Goal: Transaction & Acquisition: Book appointment/travel/reservation

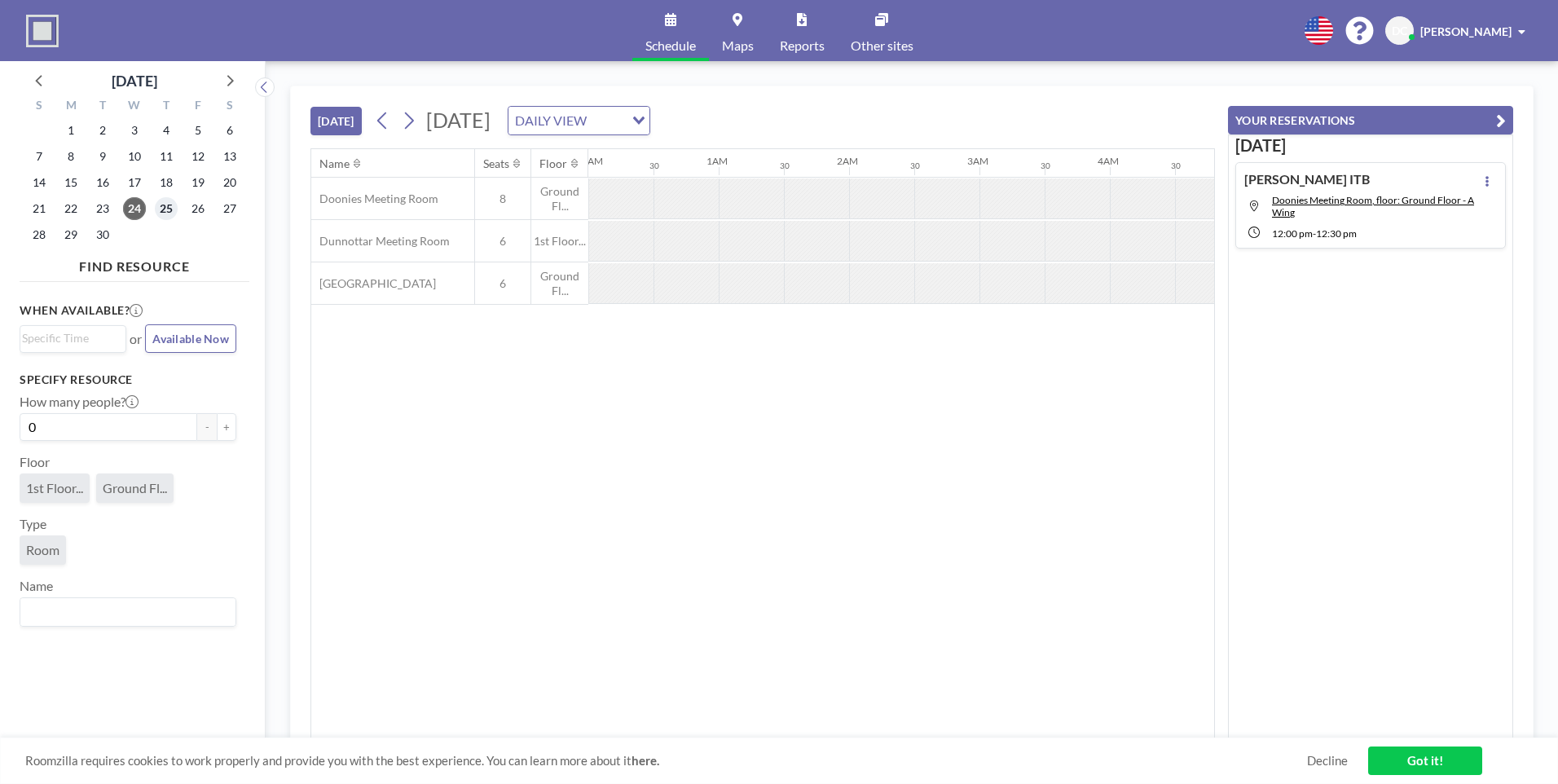
click at [156, 212] on span "25" at bounding box center [166, 209] width 23 height 23
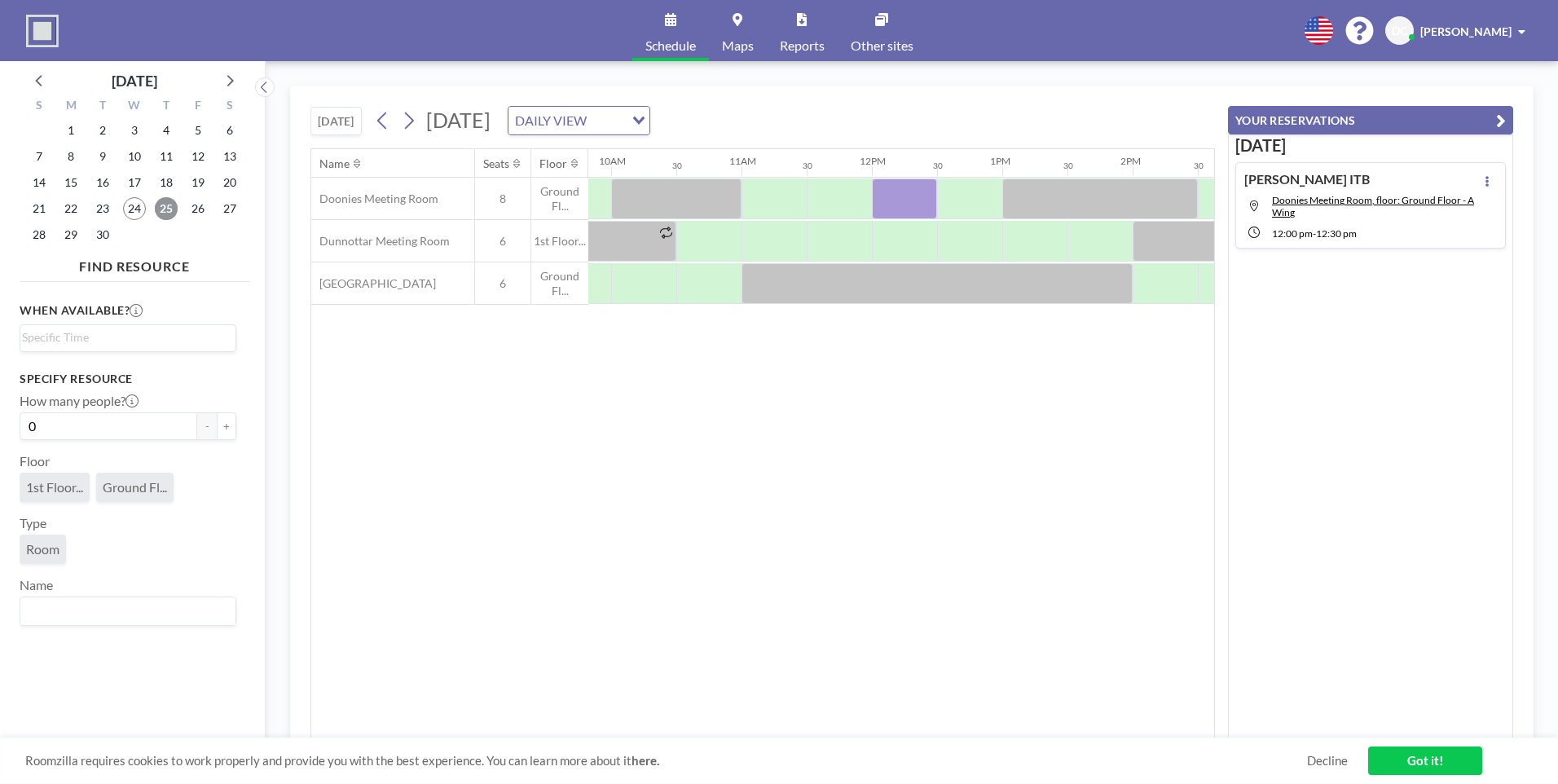
scroll to position [0, 1290]
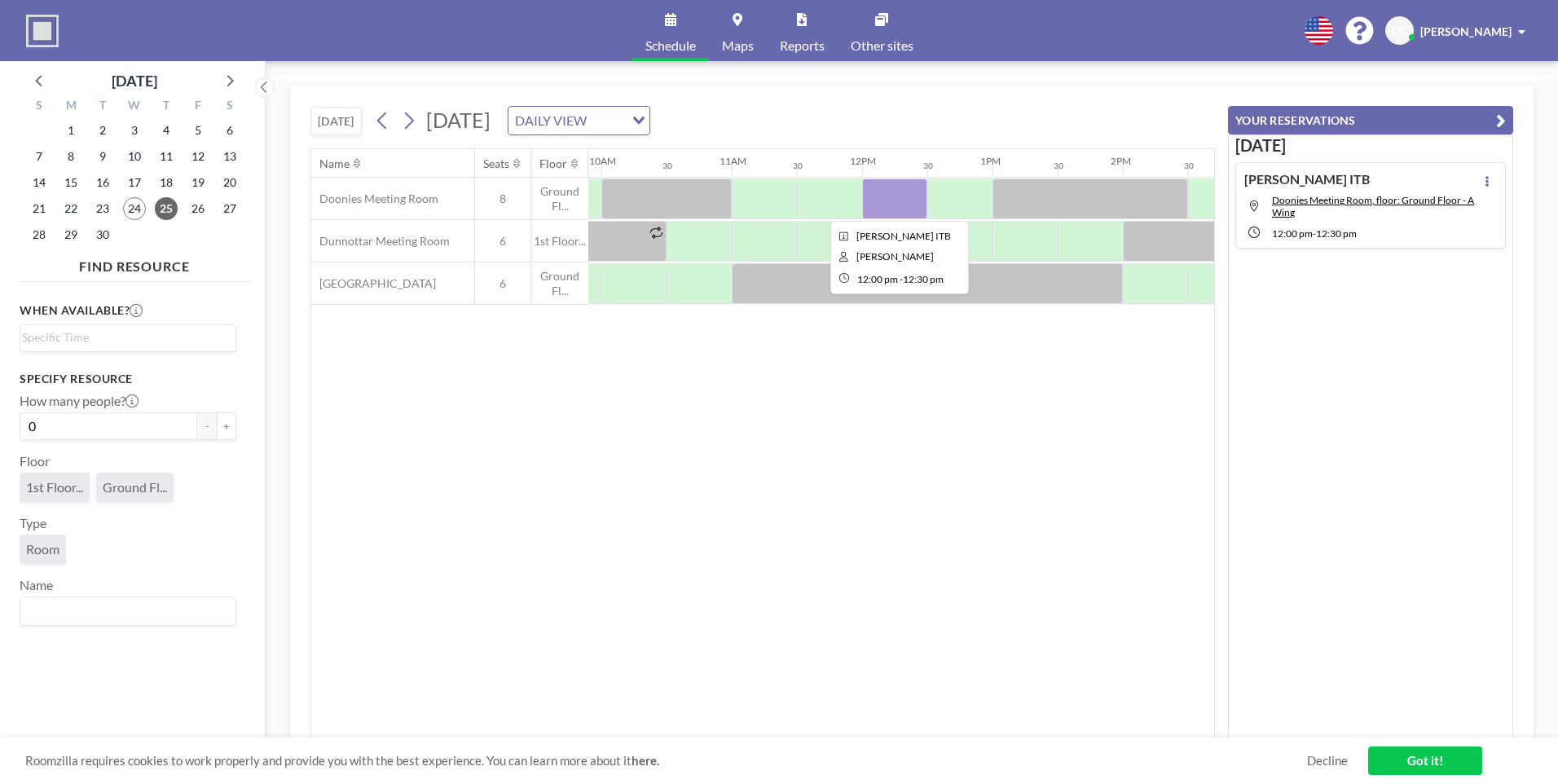
click at [894, 193] on div at bounding box center [894, 199] width 65 height 41
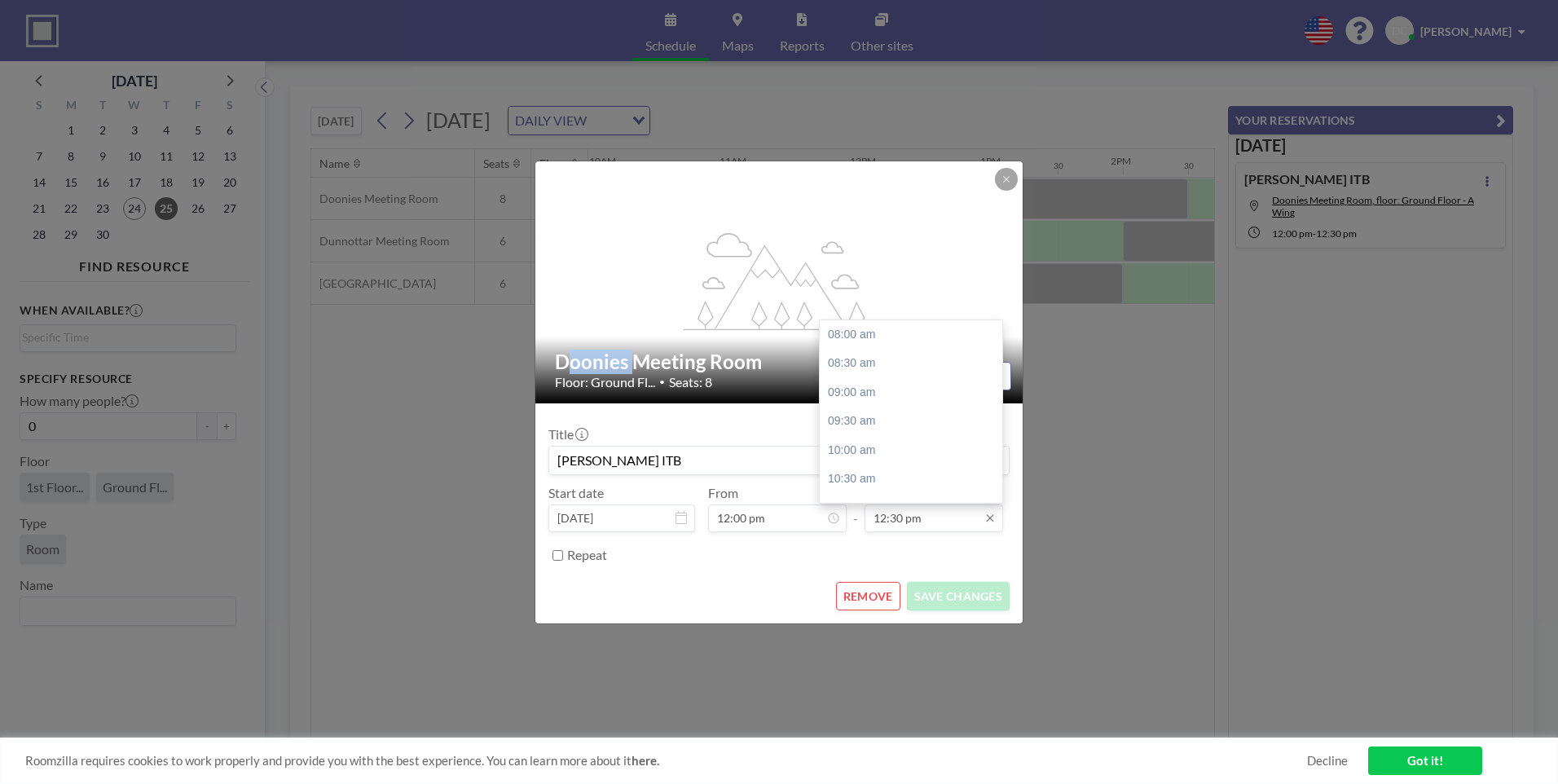
scroll to position [261, 0]
click at [852, 362] on div "01:00 pm" at bounding box center [915, 363] width 191 height 29
type input "01:00 pm"
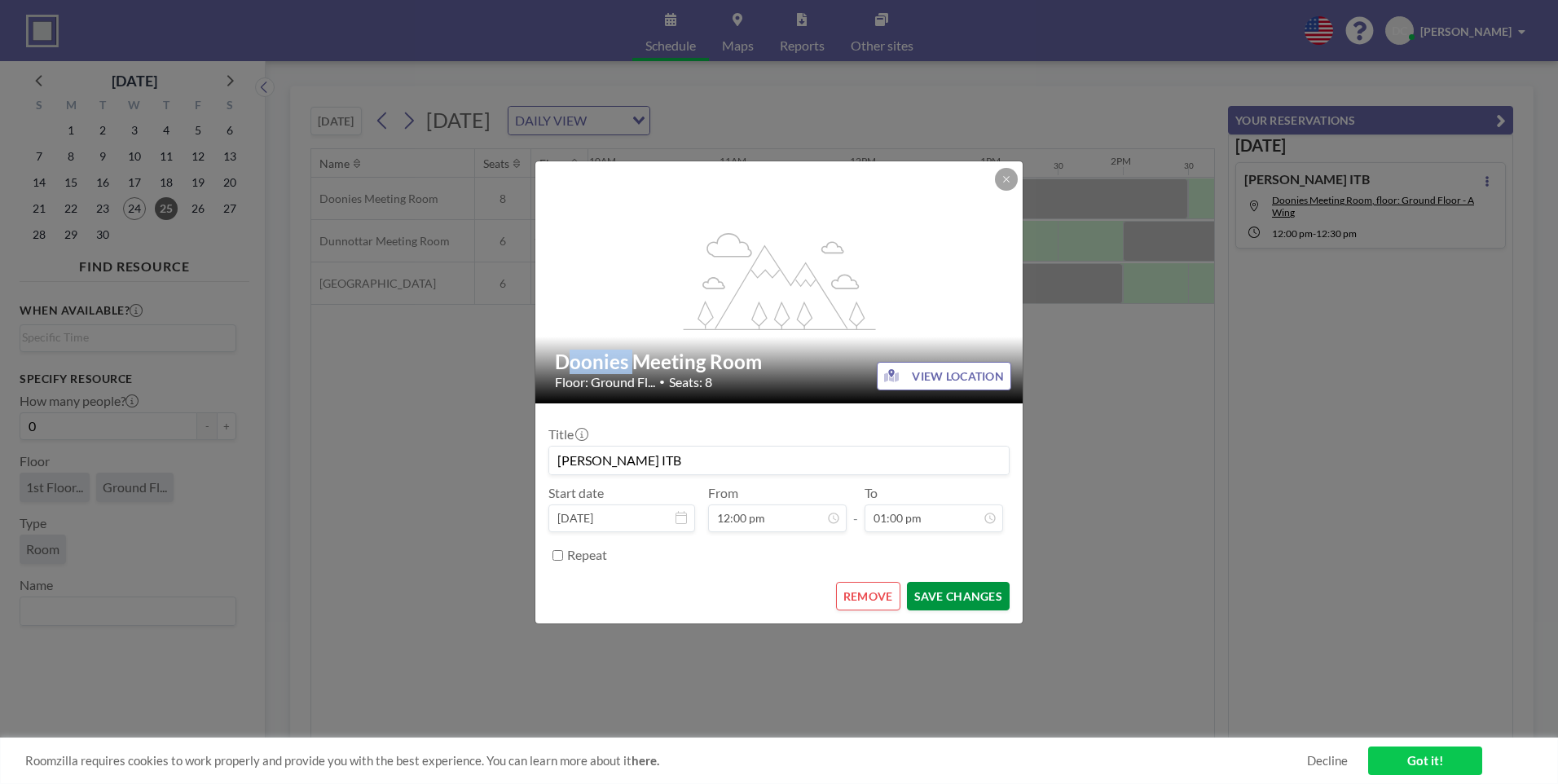
click at [963, 596] on button "SAVE CHANGES" at bounding box center [959, 595] width 103 height 28
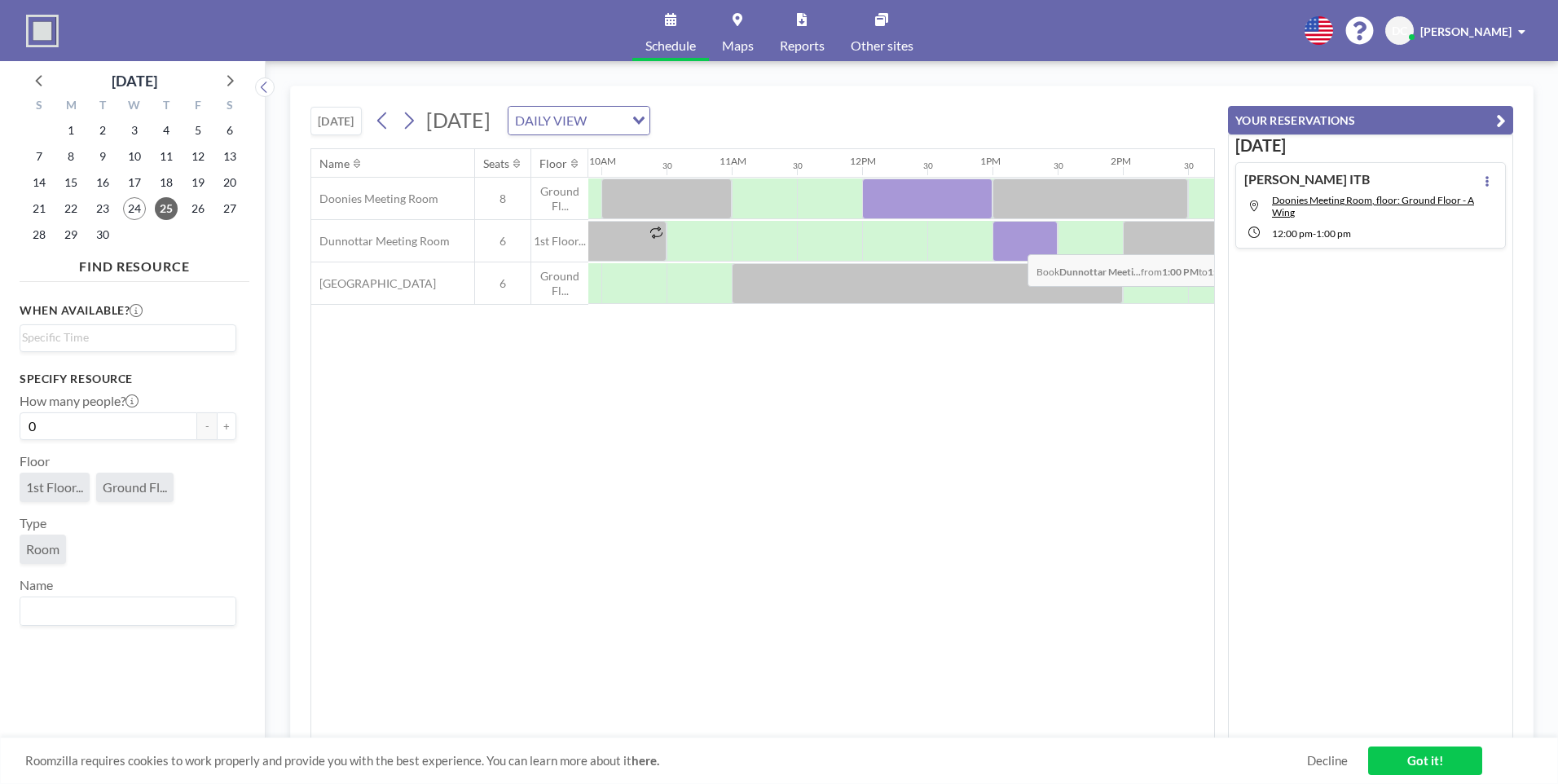
click at [1014, 242] on div at bounding box center [1025, 241] width 65 height 41
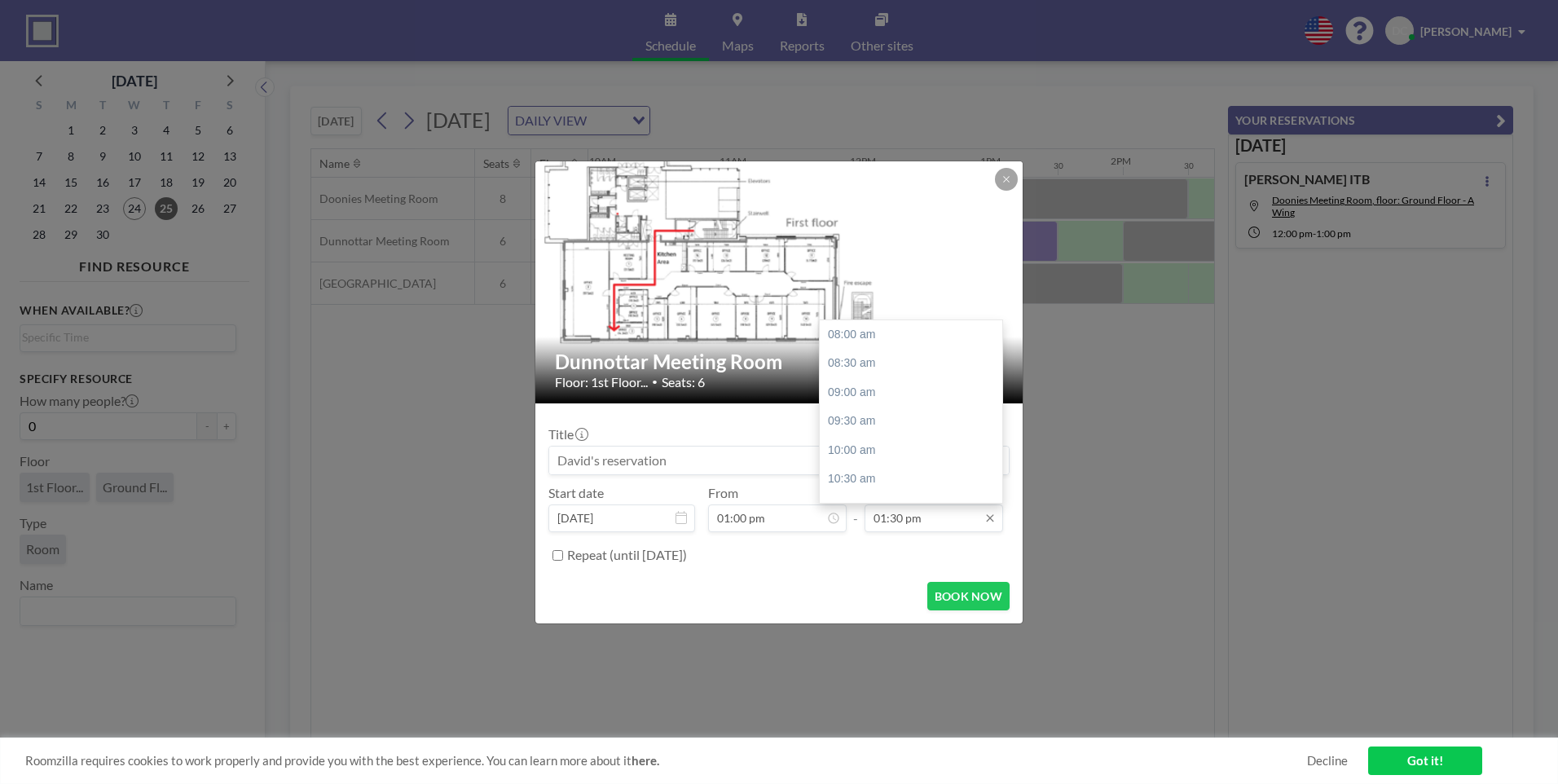
scroll to position [320, 0]
click at [839, 355] on div "02:00 pm" at bounding box center [915, 363] width 191 height 29
type input "02:00 pm"
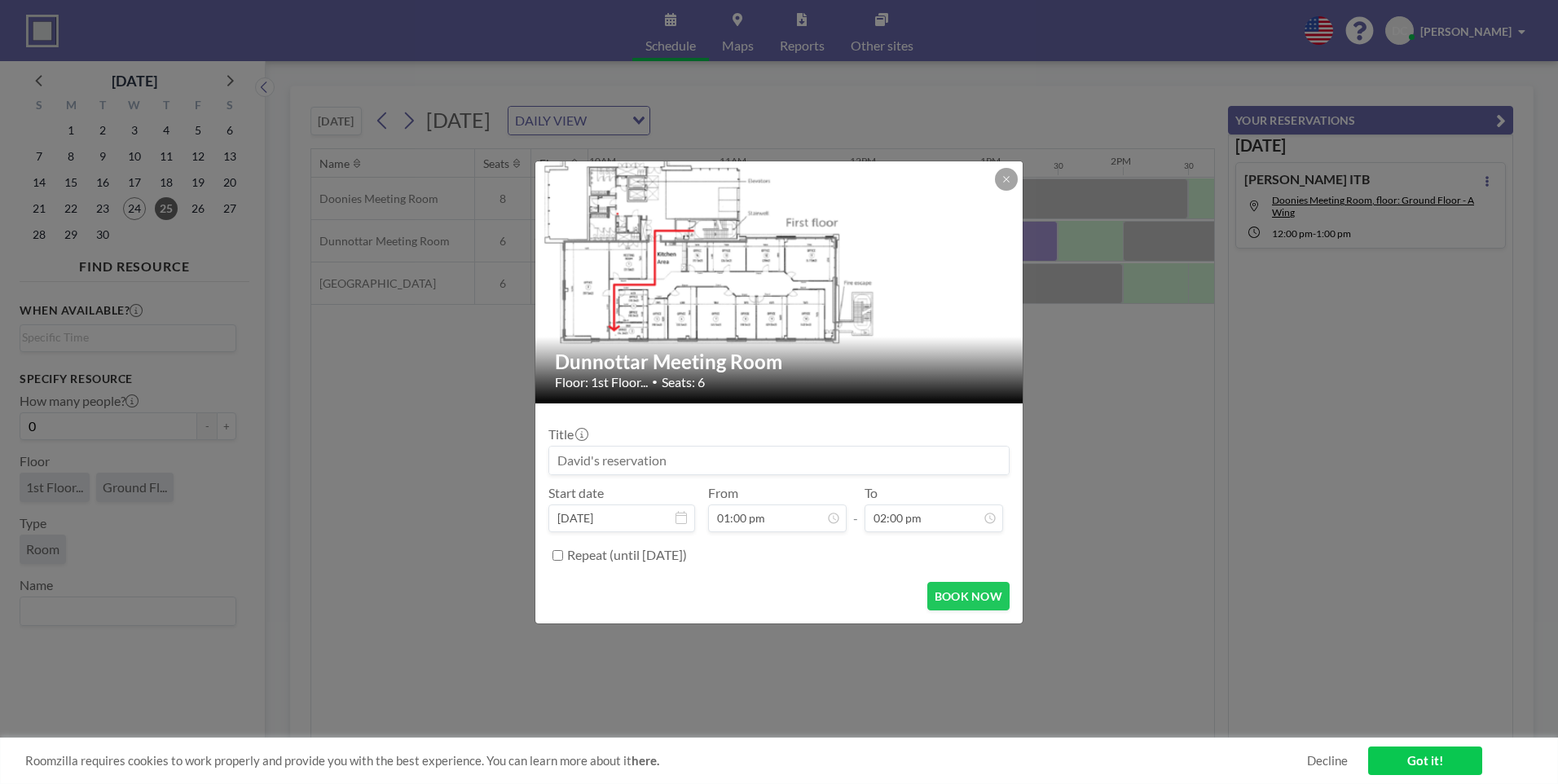
click at [743, 452] on input at bounding box center [778, 460] width 459 height 27
type input "[PERSON_NAME] ITB"
click at [969, 592] on button "BOOK NOW" at bounding box center [968, 595] width 82 height 28
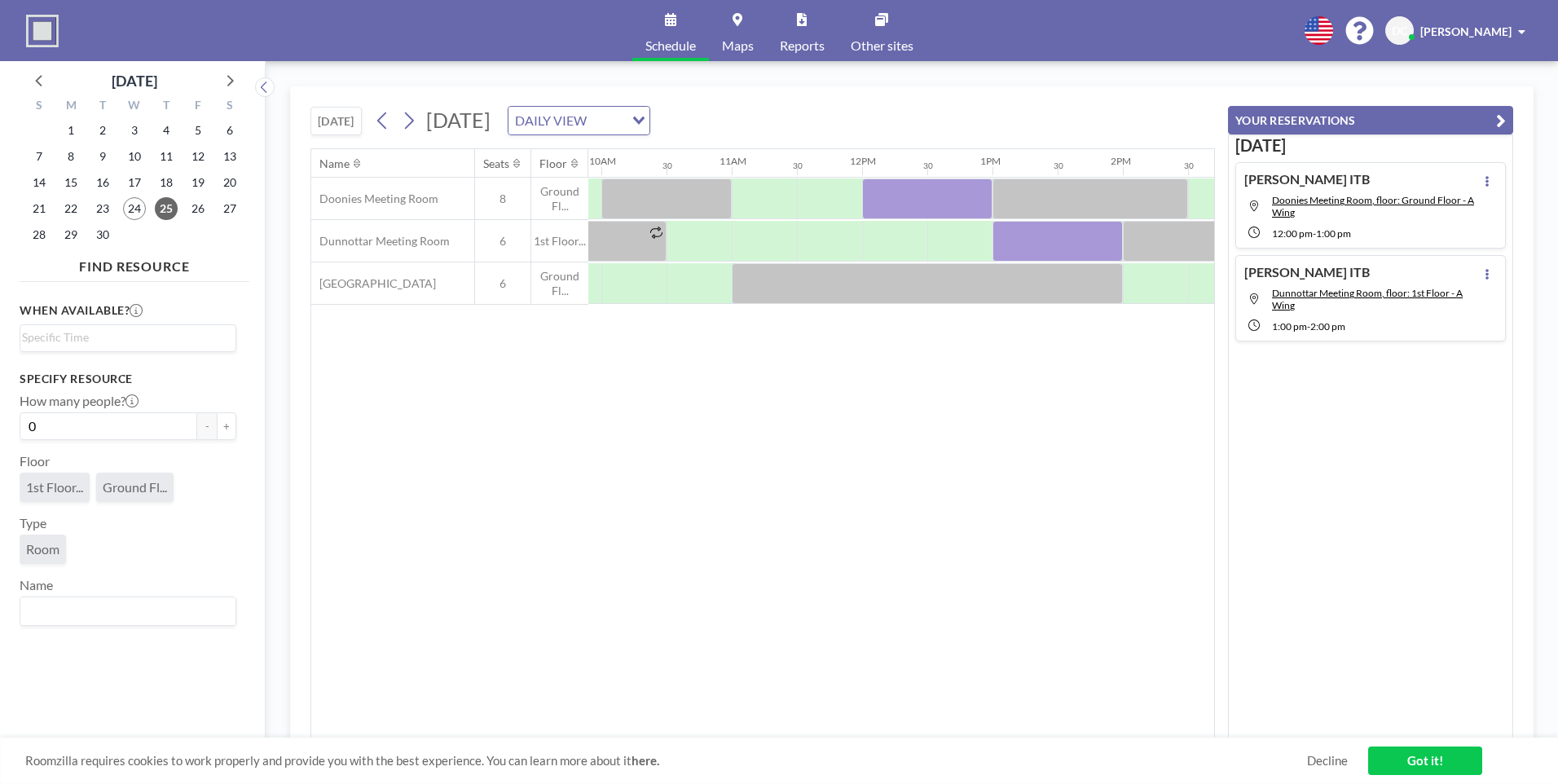
click at [1508, 30] on span "[PERSON_NAME]" at bounding box center [1466, 32] width 91 height 14
click at [1490, 115] on span "Log out" at bounding box center [1477, 110] width 38 height 16
